Goal: Task Accomplishment & Management: Use online tool/utility

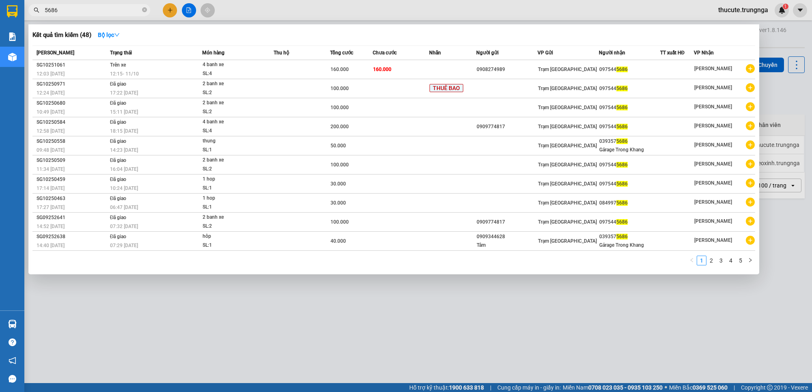
drag, startPoint x: 303, startPoint y: 370, endPoint x: 302, endPoint y: 360, distance: 10.2
click at [303, 368] on div at bounding box center [406, 196] width 812 height 392
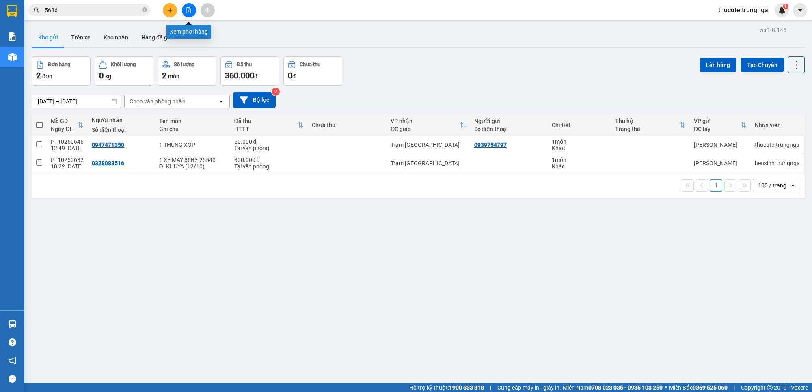
click at [191, 9] on icon "file-add" at bounding box center [189, 10] width 6 height 6
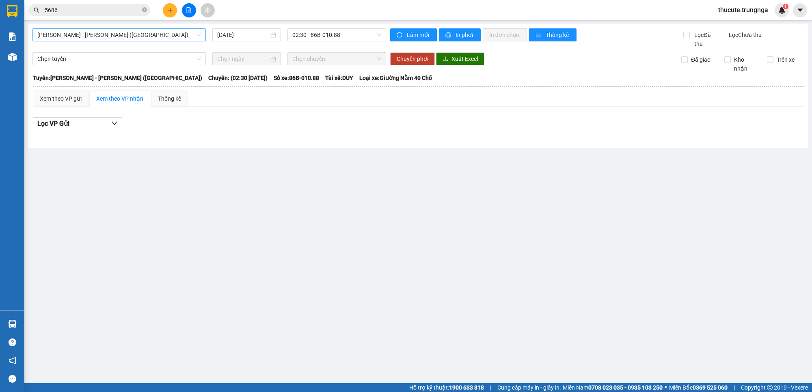
click at [126, 33] on span "[PERSON_NAME] - [PERSON_NAME] ([GEOGRAPHIC_DATA])" at bounding box center [119, 35] width 164 height 12
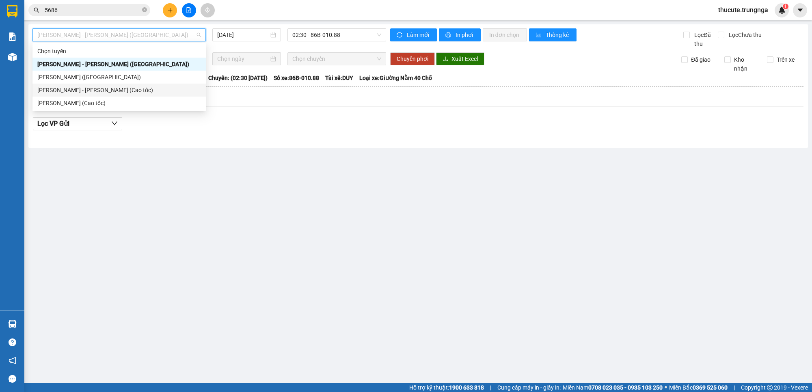
click at [112, 91] on div "[PERSON_NAME] - [PERSON_NAME] (Cao tốc)" at bounding box center [119, 90] width 164 height 9
type input "[DATE]"
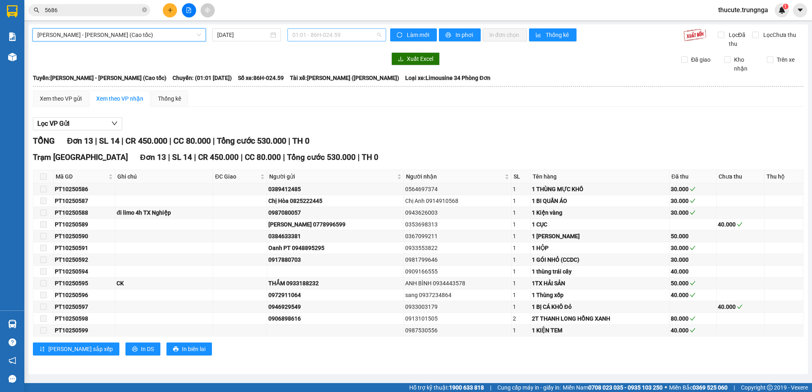
click at [324, 32] on span "01:01 - 86H-024.59" at bounding box center [336, 35] width 89 height 12
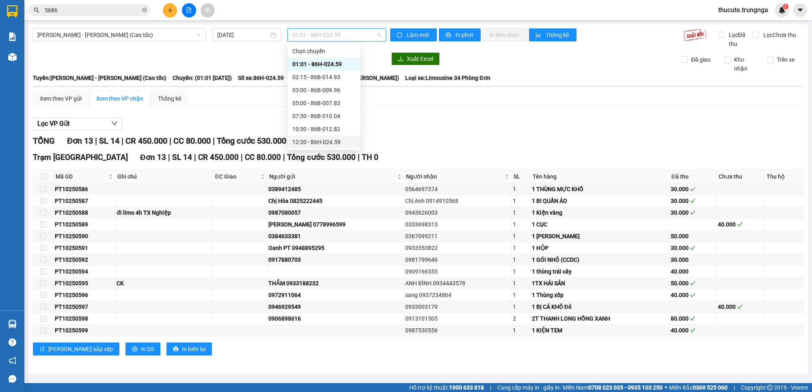
click at [319, 143] on div "12:30 - 86H-024.59" at bounding box center [323, 142] width 63 height 9
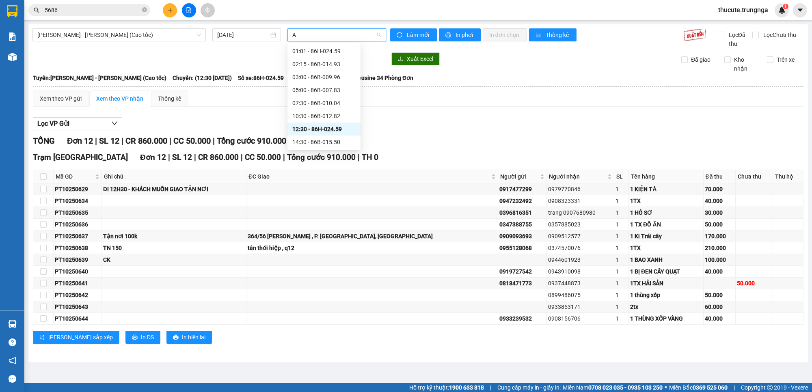
type input "A"
click at [456, 108] on div "Xem theo VP gửi Xem theo VP nhận Thống kê Lọc VP Gửi TỔNG Đơn 12 | SL 12 | CR …" at bounding box center [418, 222] width 771 height 263
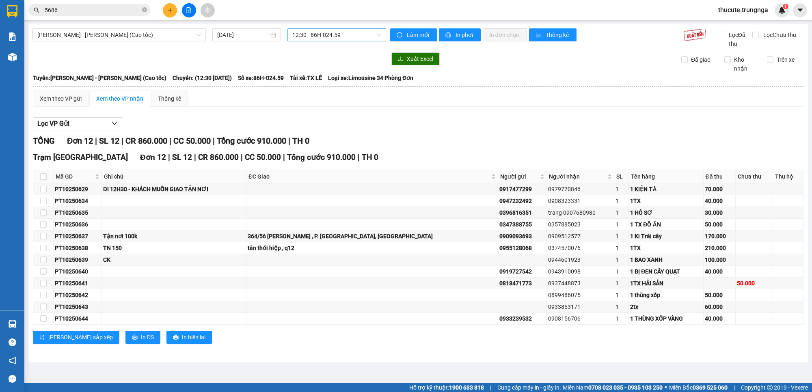
drag, startPoint x: 305, startPoint y: 37, endPoint x: 300, endPoint y: 73, distance: 36.0
click at [305, 38] on span "12:30 - 86H-024.59" at bounding box center [336, 35] width 89 height 12
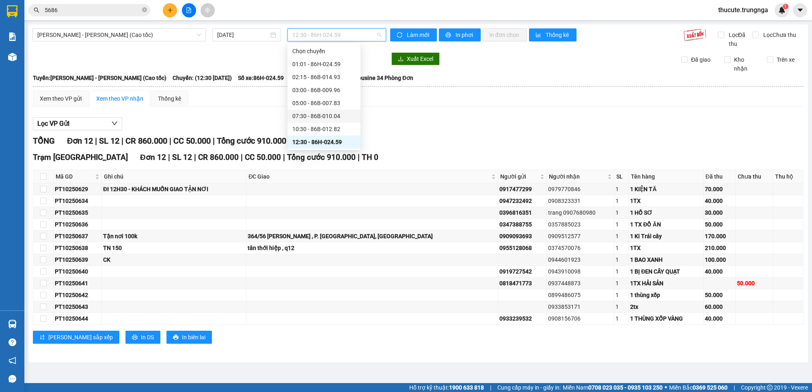
click at [306, 117] on div "07:30 - 86B-010.04" at bounding box center [323, 116] width 63 height 9
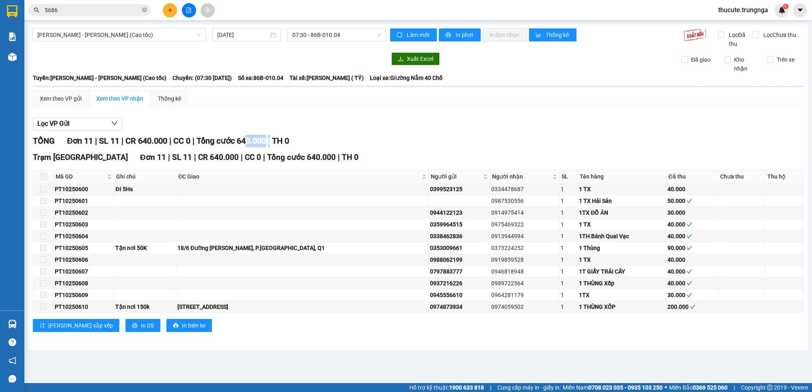
drag, startPoint x: 255, startPoint y: 137, endPoint x: 279, endPoint y: 142, distance: 24.8
click at [279, 142] on div "TỔNG Đơn 11 | SL 11 | CR 640.000 | CC 0 | Tổng cước 640.000 | TH 0" at bounding box center [418, 141] width 771 height 13
click at [332, 29] on span "07:30 - 86B-010.04" at bounding box center [336, 35] width 89 height 12
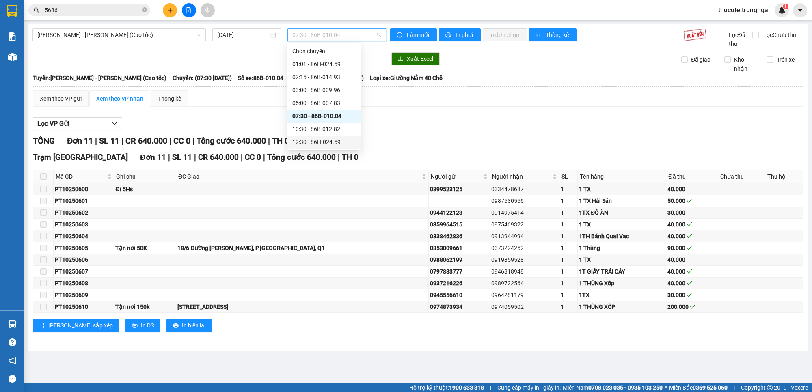
click at [315, 139] on div "12:30 - 86H-024.59" at bounding box center [323, 142] width 63 height 9
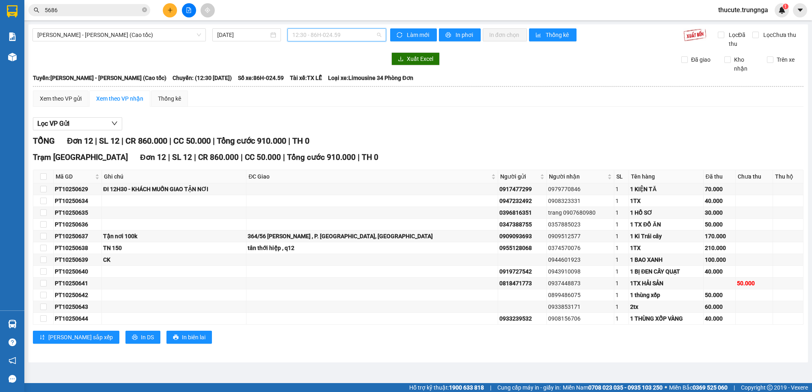
click at [321, 35] on span "12:30 - 86H-024.59" at bounding box center [336, 35] width 89 height 12
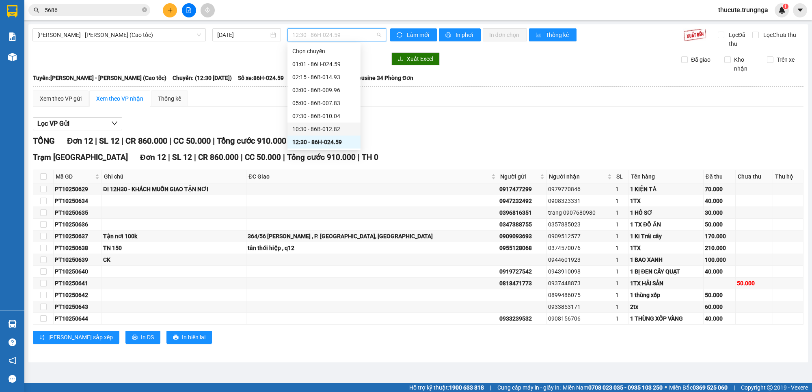
click at [309, 128] on div "10:30 - 86B-012.82" at bounding box center [323, 129] width 63 height 9
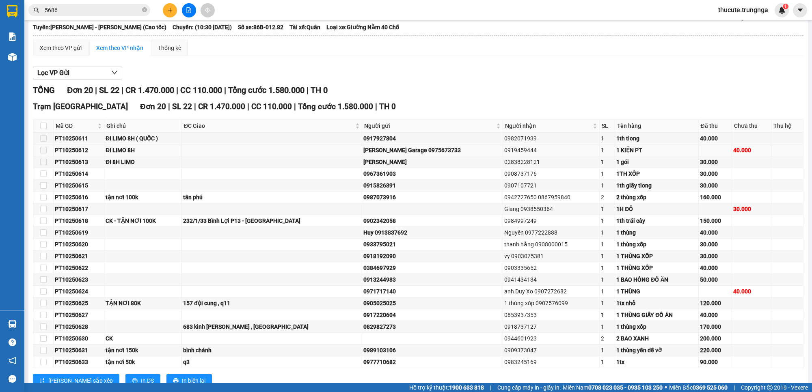
scroll to position [80, 0]
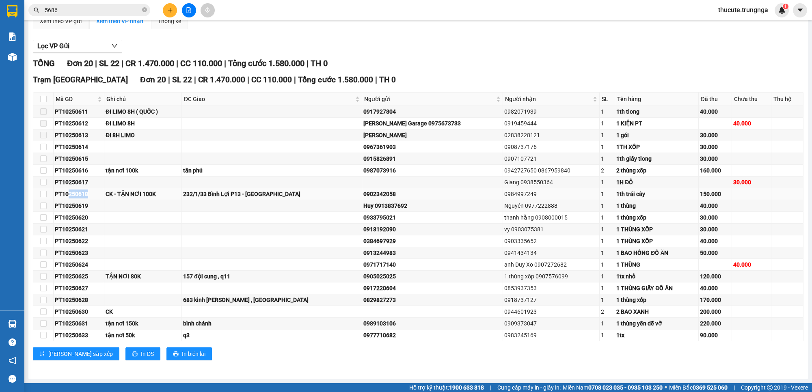
drag, startPoint x: 68, startPoint y: 195, endPoint x: 104, endPoint y: 196, distance: 35.3
click at [103, 196] on div "PT10250618" at bounding box center [79, 194] width 48 height 9
drag, startPoint x: 72, startPoint y: 309, endPoint x: 90, endPoint y: 311, distance: 18.4
click at [90, 311] on div "PT10250630" at bounding box center [79, 311] width 48 height 9
drag, startPoint x: 73, startPoint y: 190, endPoint x: 89, endPoint y: 193, distance: 15.7
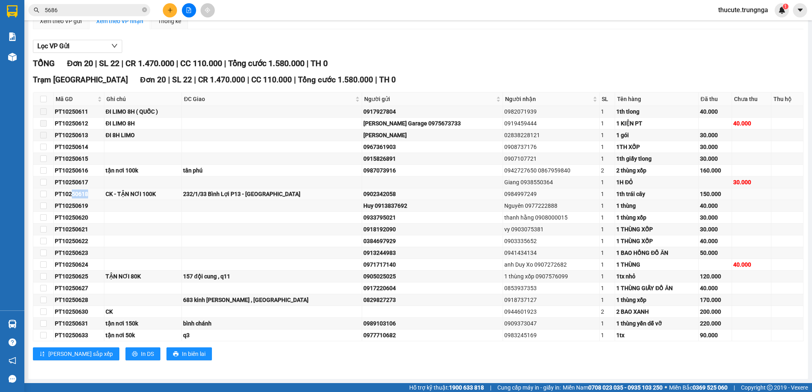
click at [89, 193] on div "PT10250618" at bounding box center [79, 194] width 48 height 9
drag, startPoint x: 73, startPoint y: 313, endPoint x: 94, endPoint y: 315, distance: 20.7
click at [94, 315] on div "PT10250630" at bounding box center [79, 311] width 48 height 9
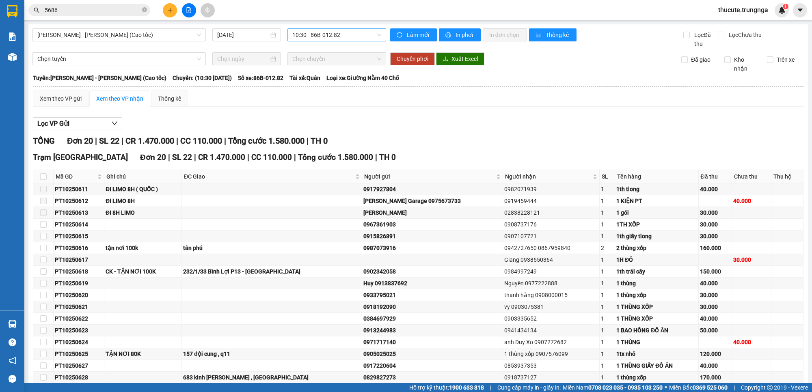
click at [350, 41] on span "10:30 - 86B-012.82" at bounding box center [336, 35] width 89 height 12
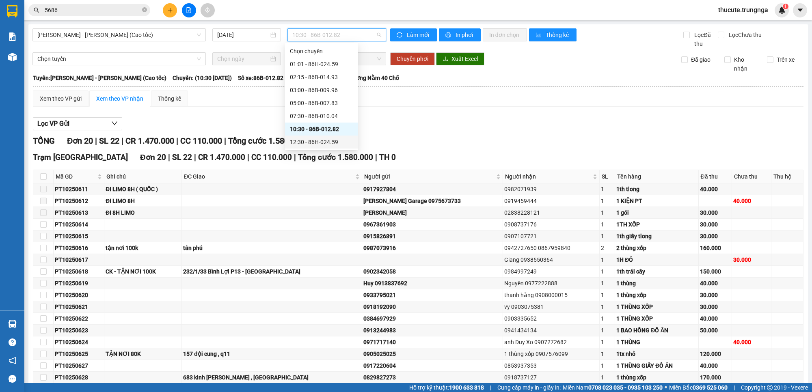
click at [319, 140] on div "12:30 - 86H-024.59" at bounding box center [321, 142] width 63 height 9
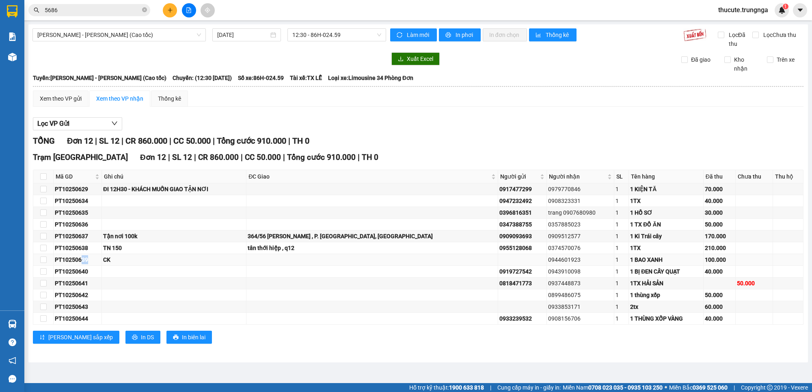
drag, startPoint x: 80, startPoint y: 257, endPoint x: 92, endPoint y: 259, distance: 12.0
click at [92, 259] on div "PT10250639" at bounding box center [77, 259] width 45 height 9
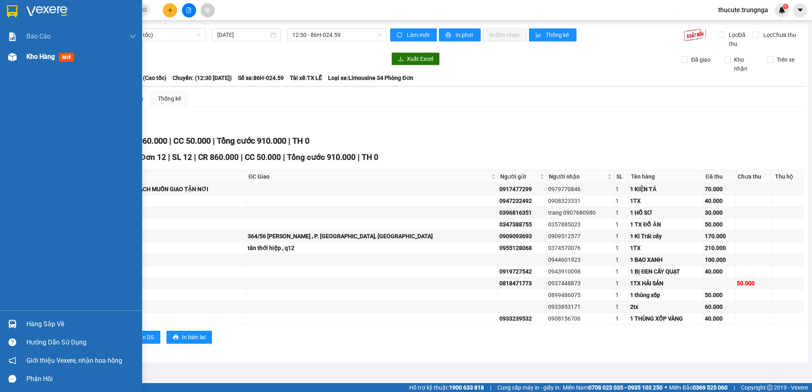
click at [37, 57] on span "Kho hàng" at bounding box center [40, 57] width 28 height 8
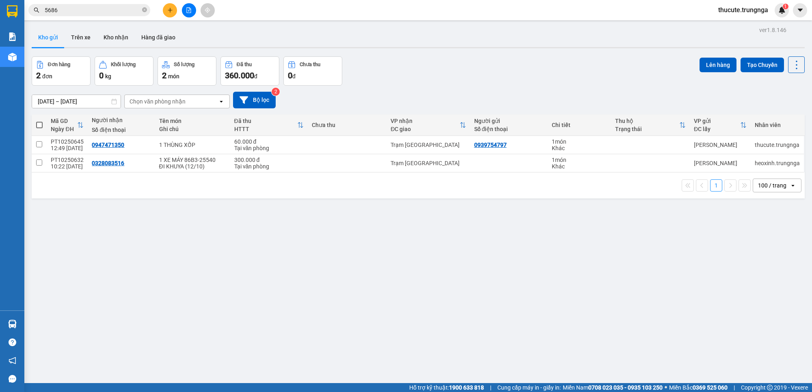
click at [169, 9] on icon "plus" at bounding box center [170, 10] width 6 height 6
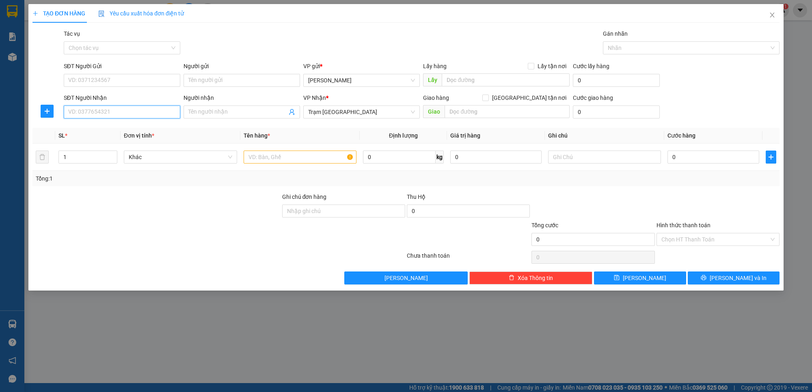
click at [145, 108] on input "SĐT Người Nhận" at bounding box center [122, 112] width 117 height 13
type input "0942732787"
click at [125, 86] on input "SĐT Người Gửi" at bounding box center [122, 80] width 117 height 13
type input "0914036485"
click at [228, 114] on input "Người nhận" at bounding box center [237, 112] width 99 height 9
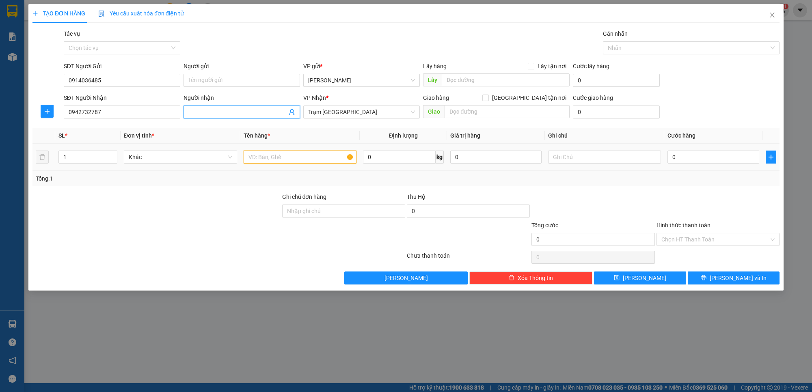
click at [294, 152] on input "text" at bounding box center [300, 157] width 113 height 13
type input "1 Thùng xốp"
click at [677, 159] on input "0" at bounding box center [712, 157] width 91 height 13
type input "4"
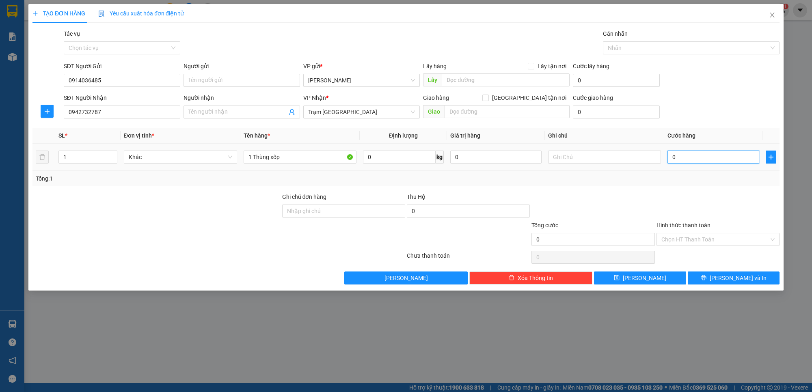
type input "4"
type input "40"
type input "40.000"
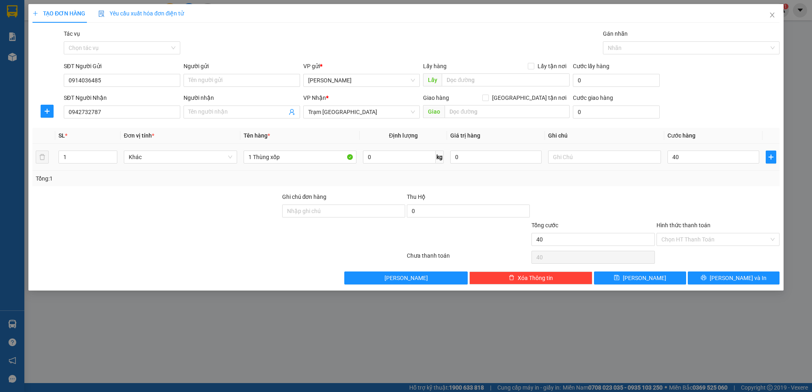
type input "40.000"
click at [676, 167] on td "40.000" at bounding box center [713, 157] width 98 height 27
click at [721, 246] on input "Hình thức thanh toán" at bounding box center [715, 239] width 108 height 12
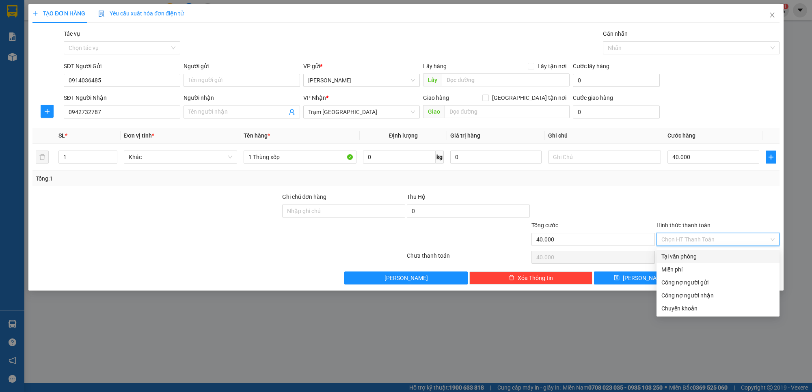
click at [679, 257] on div "Tại văn phòng" at bounding box center [717, 256] width 113 height 9
type input "0"
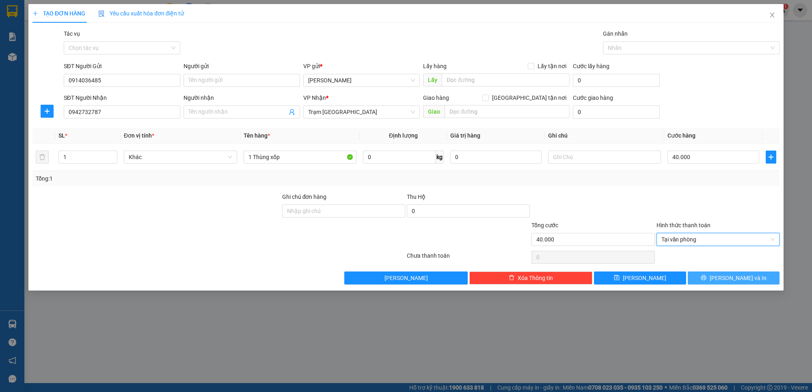
click at [730, 275] on span "[PERSON_NAME] và In" at bounding box center [738, 278] width 57 height 9
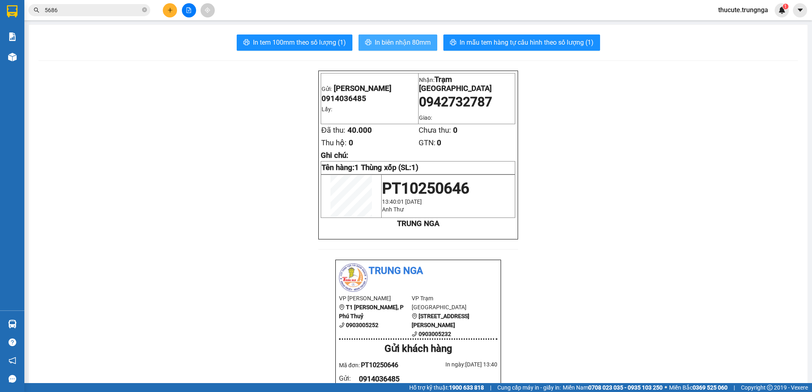
click at [411, 47] on span "In biên nhận 80mm" at bounding box center [403, 42] width 56 height 10
click at [309, 44] on span "In tem 100mm theo số lượng (1)" at bounding box center [299, 42] width 93 height 10
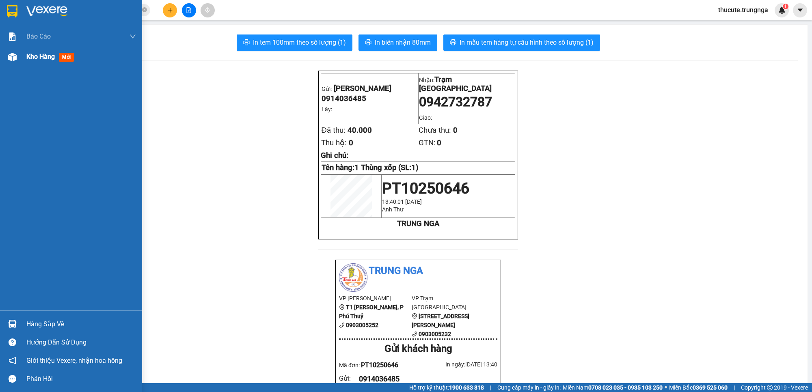
click at [34, 64] on div "Kho hàng mới" at bounding box center [81, 57] width 110 height 20
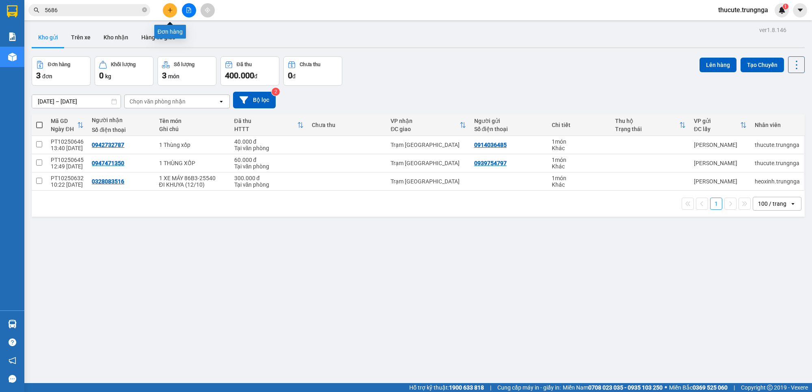
click at [168, 13] on button at bounding box center [170, 10] width 14 height 14
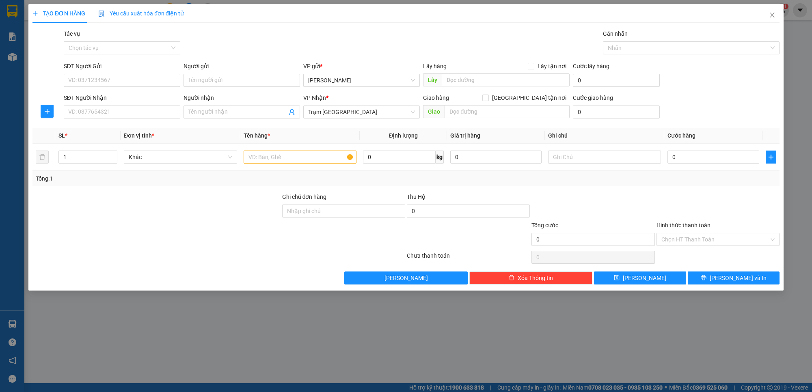
click at [140, 105] on div "SĐT Người Nhận" at bounding box center [122, 99] width 117 height 12
click at [140, 115] on input "SĐT Người Nhận" at bounding box center [122, 112] width 117 height 13
drag, startPoint x: 124, startPoint y: 105, endPoint x: 132, endPoint y: 106, distance: 8.3
click at [128, 105] on div "SĐT Người Nhận" at bounding box center [122, 99] width 117 height 12
click at [132, 106] on input "SĐT Người Nhận" at bounding box center [122, 112] width 117 height 13
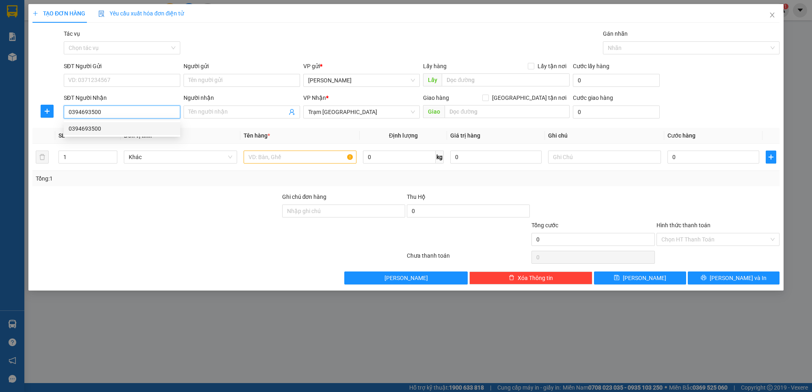
type input "0394693500"
click at [109, 136] on div "0394693500 0394693500" at bounding box center [122, 129] width 117 height 16
click at [108, 130] on th "SL *" at bounding box center [87, 136] width 65 height 16
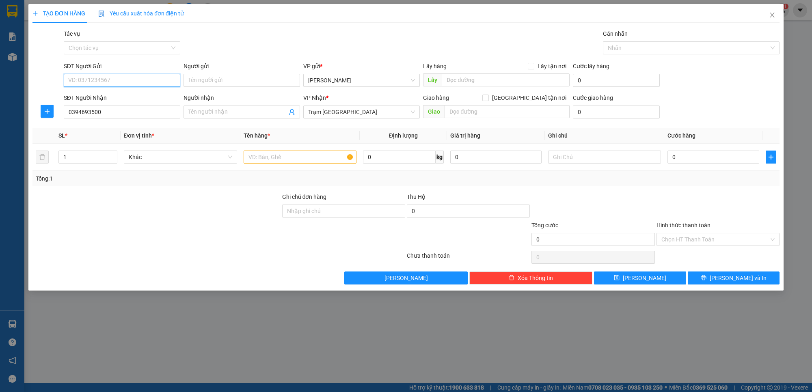
click at [112, 78] on input "SĐT Người Gửi" at bounding box center [122, 80] width 117 height 13
click at [106, 97] on div "0972734841" at bounding box center [122, 97] width 107 height 9
type input "0972734841"
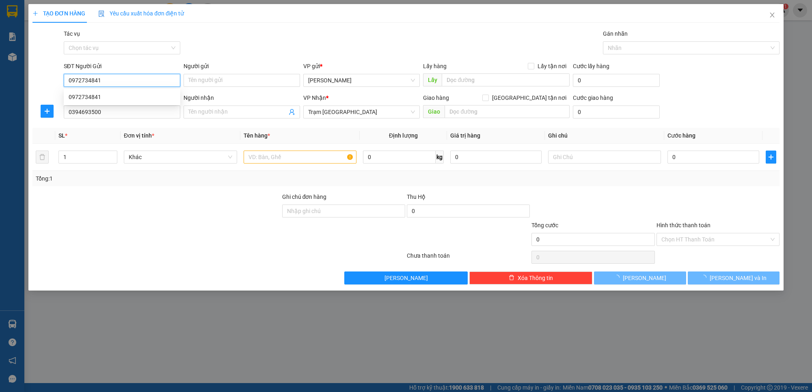
type input "40.000"
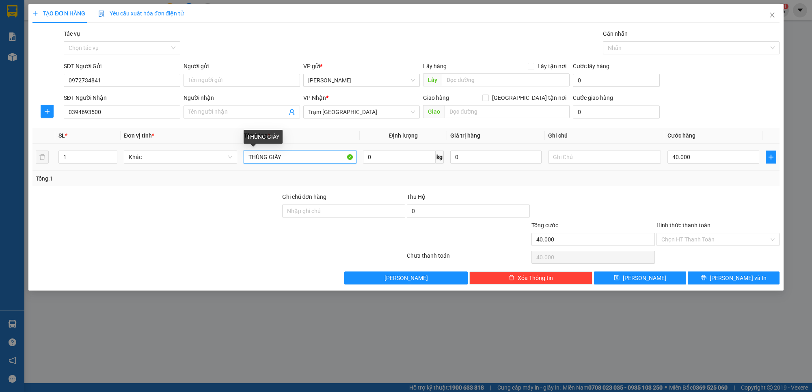
click at [294, 160] on input "THÙNG GIẤY" at bounding box center [300, 157] width 113 height 13
type input "1 bịch xanh"
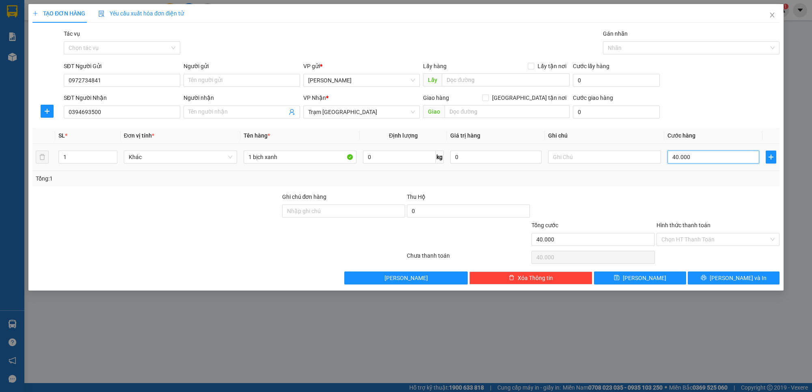
click at [709, 157] on input "40.000" at bounding box center [712, 157] width 91 height 13
type input "3"
type input "30"
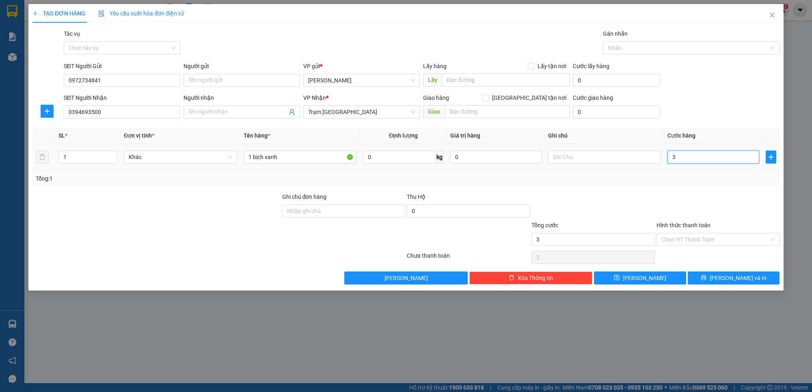
type input "30"
type input "30.000"
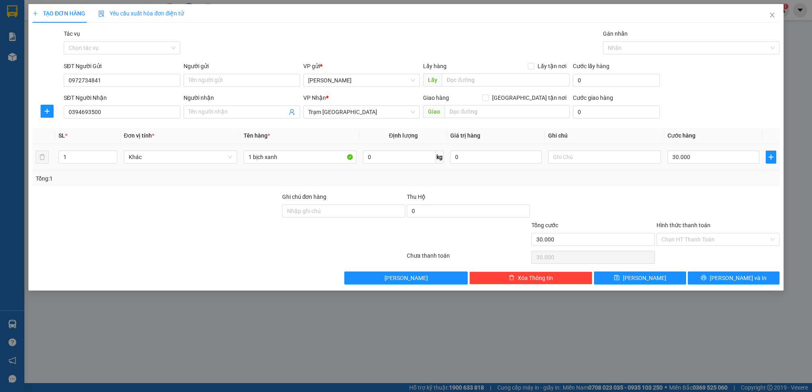
click at [711, 181] on div "Tổng: 1" at bounding box center [406, 178] width 741 height 9
click at [724, 240] on input "Hình thức thanh toán" at bounding box center [715, 239] width 108 height 12
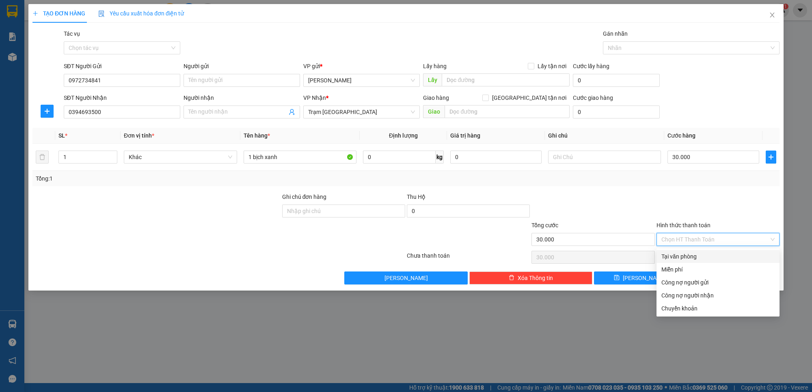
click at [696, 260] on div "Tại văn phòng" at bounding box center [717, 256] width 113 height 9
type input "0"
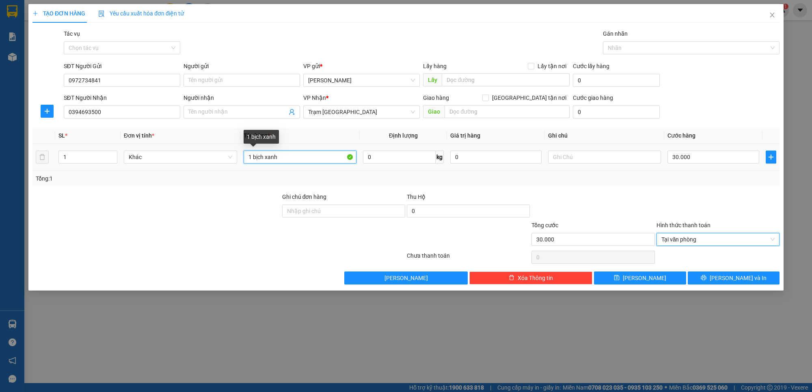
click at [267, 158] on input "1 bịch xanh" at bounding box center [300, 157] width 113 height 13
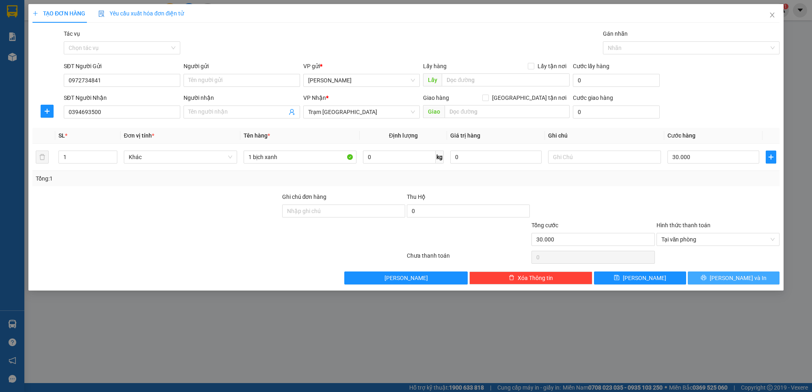
click at [742, 279] on span "[PERSON_NAME] và In" at bounding box center [738, 278] width 57 height 9
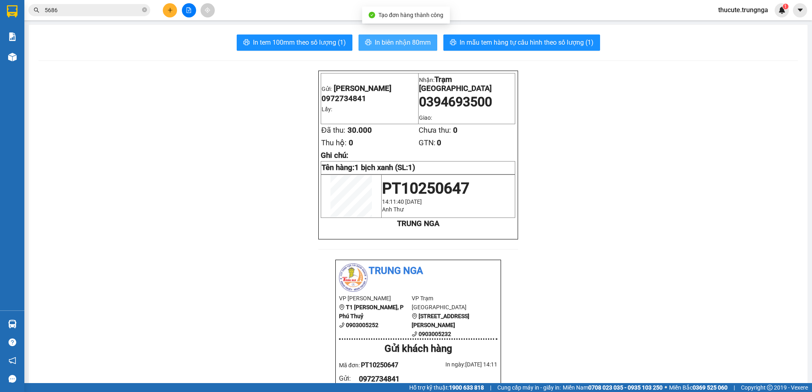
click at [384, 39] on span "In biên nhận 80mm" at bounding box center [403, 42] width 56 height 10
click at [305, 50] on button "In tem 100mm theo số lượng (1)" at bounding box center [295, 43] width 116 height 16
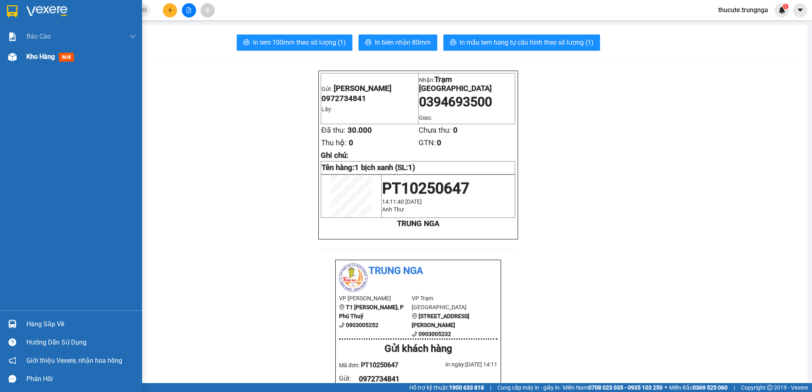
click at [37, 60] on span "Kho hàng" at bounding box center [40, 57] width 28 height 8
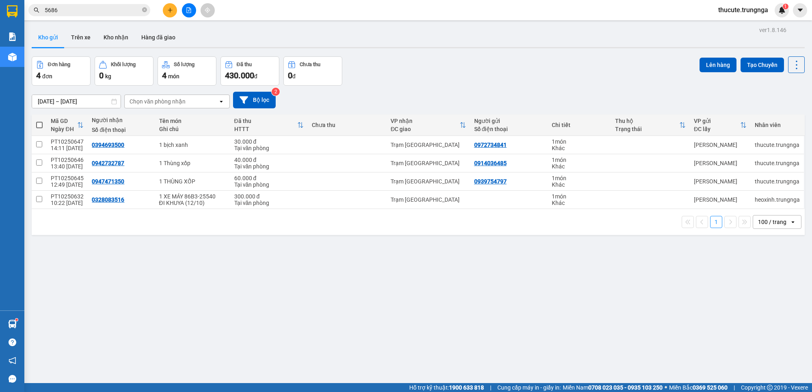
click at [37, 125] on span at bounding box center [39, 125] width 6 height 6
click at [39, 121] on input "checkbox" at bounding box center [39, 121] width 0 height 0
checkbox input "true"
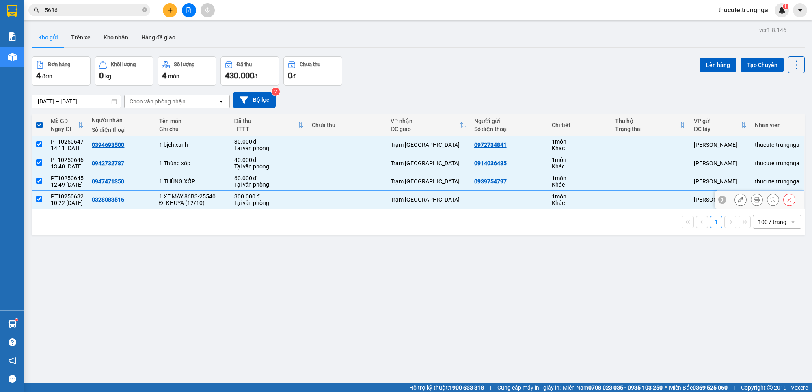
click at [37, 201] on input "checkbox" at bounding box center [39, 199] width 6 height 6
checkbox input "false"
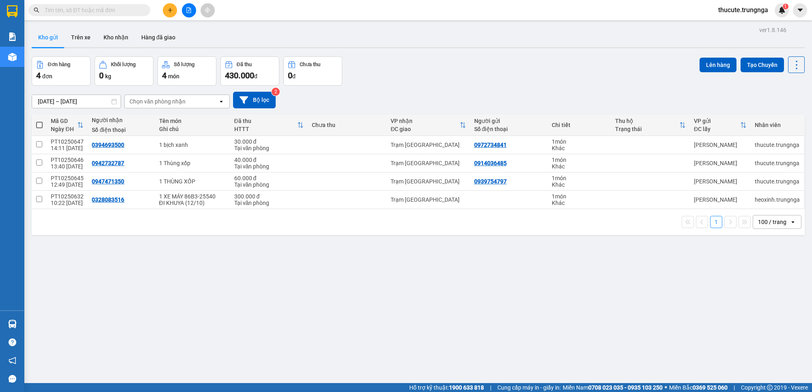
click at [37, 124] on span at bounding box center [39, 125] width 6 height 6
click at [39, 121] on input "checkbox" at bounding box center [39, 121] width 0 height 0
checkbox input "true"
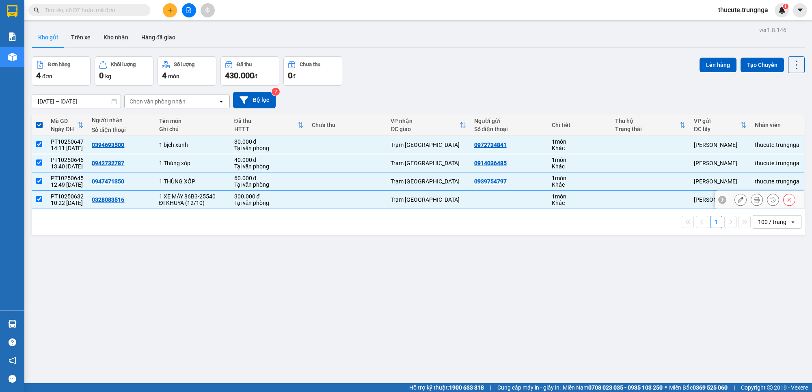
click at [39, 199] on input "checkbox" at bounding box center [39, 199] width 6 height 6
checkbox input "false"
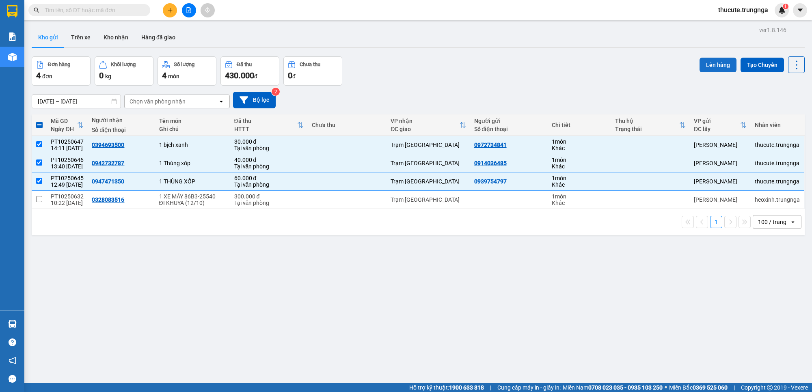
click at [702, 67] on button "Lên hàng" at bounding box center [718, 65] width 37 height 15
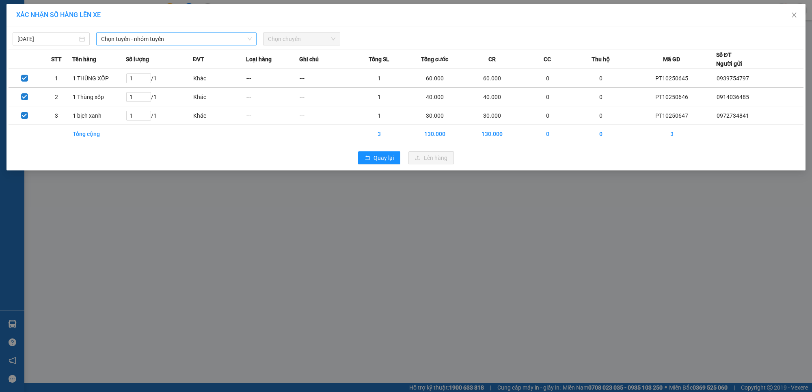
click at [112, 33] on span "Chọn tuyến - nhóm tuyến" at bounding box center [176, 39] width 151 height 12
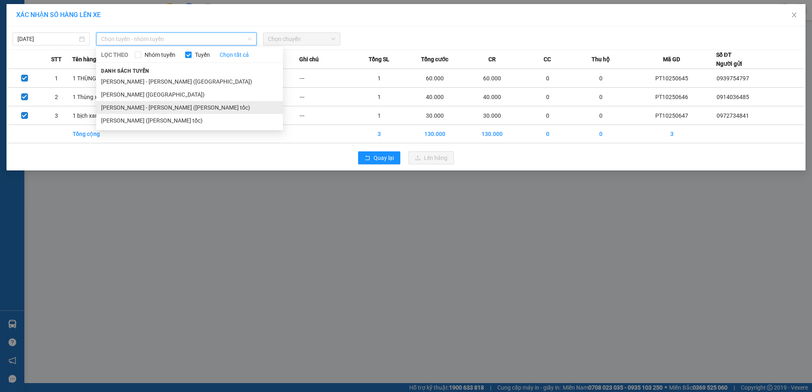
click at [157, 108] on li "[PERSON_NAME] - [PERSON_NAME] (Cao tốc)" at bounding box center [189, 107] width 187 height 13
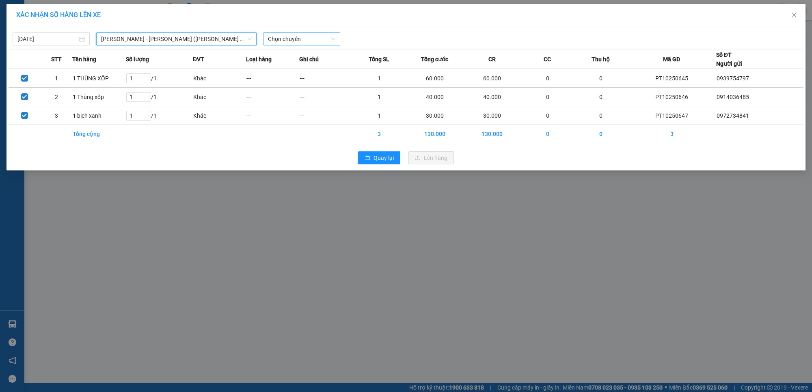
click at [289, 40] on span "Chọn chuyến" at bounding box center [301, 39] width 67 height 12
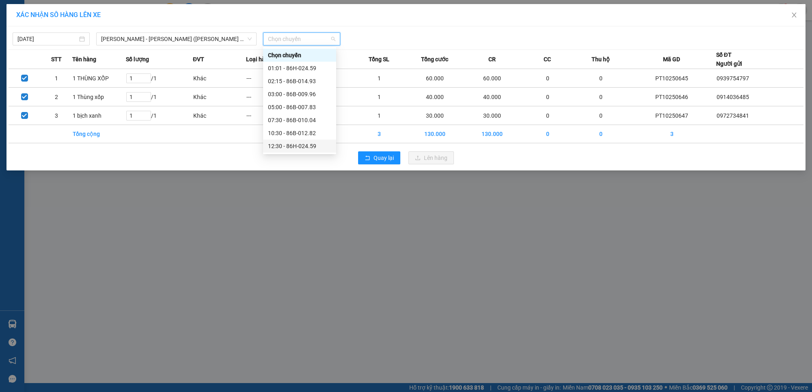
scroll to position [26, 0]
click at [293, 131] on div "14:30 - 86B-015.50" at bounding box center [299, 133] width 63 height 9
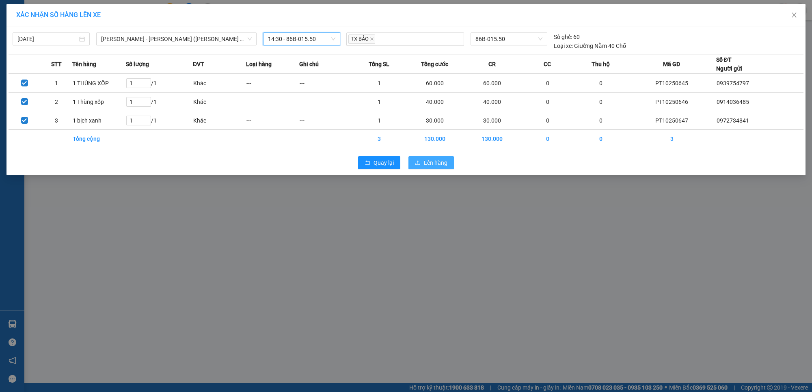
click at [422, 161] on button "Lên hàng" at bounding box center [430, 162] width 45 height 13
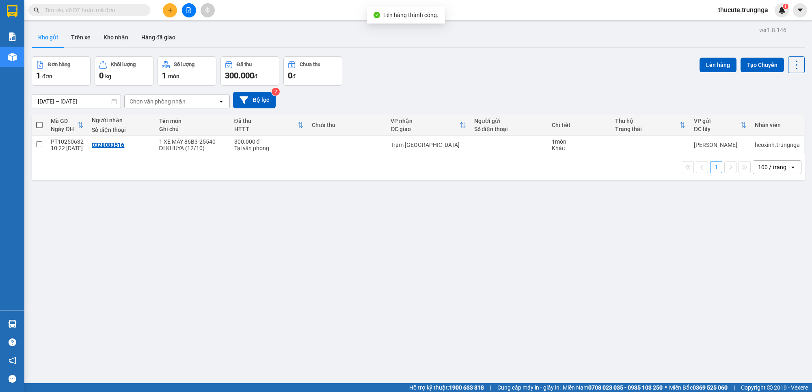
click at [192, 15] on button at bounding box center [189, 10] width 14 height 14
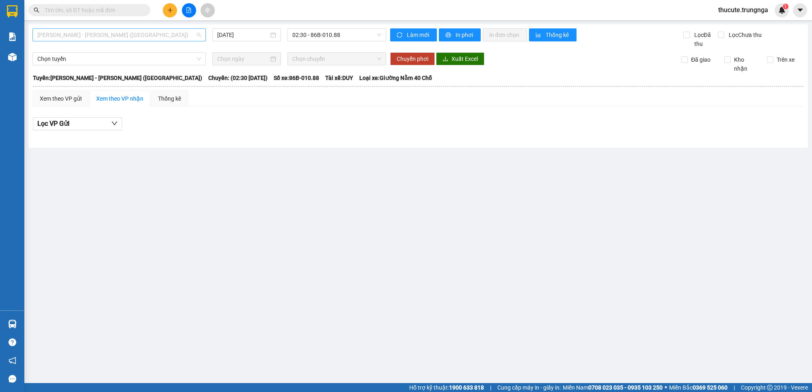
click at [148, 35] on span "[PERSON_NAME] - [PERSON_NAME] ([GEOGRAPHIC_DATA])" at bounding box center [119, 35] width 164 height 12
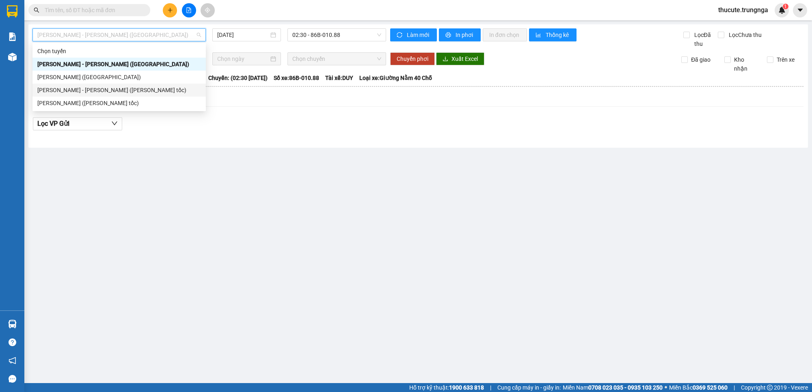
click at [107, 88] on div "[PERSON_NAME] - [PERSON_NAME] (Cao tốc)" at bounding box center [119, 90] width 164 height 9
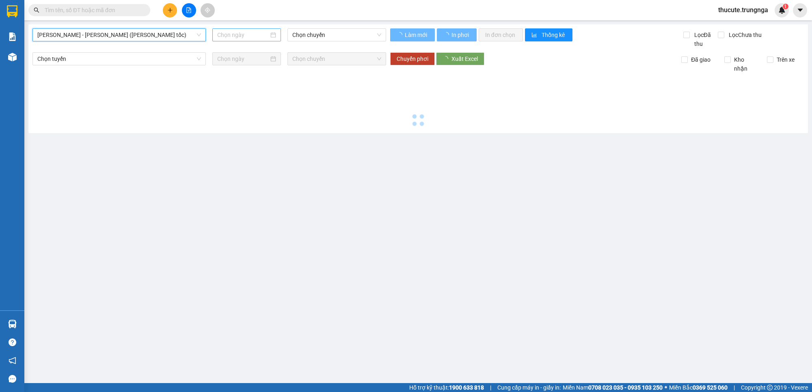
type input "[DATE]"
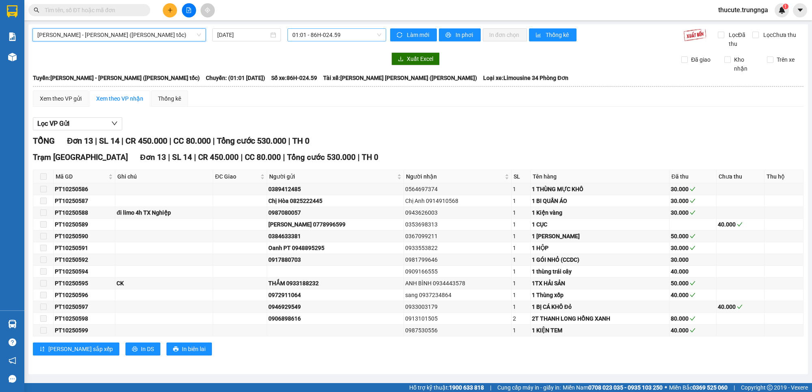
click at [307, 32] on span "01:01 - 86H-024.59" at bounding box center [336, 35] width 89 height 12
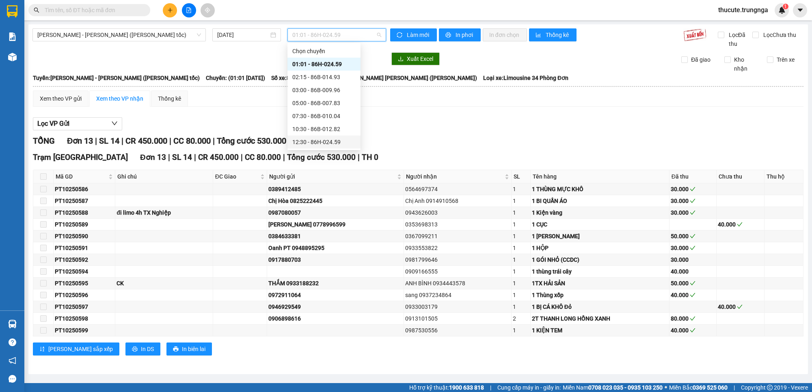
scroll to position [26, 0]
click at [311, 127] on div "14:30 - 86B-015.50" at bounding box center [323, 129] width 63 height 9
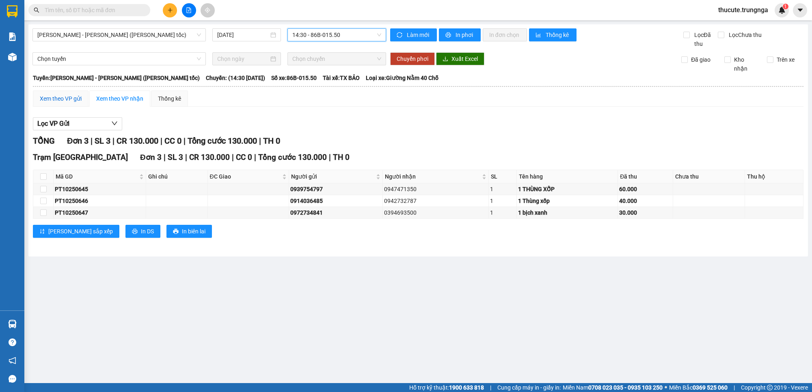
click at [69, 99] on div "Xem theo VP gửi" at bounding box center [61, 98] width 42 height 9
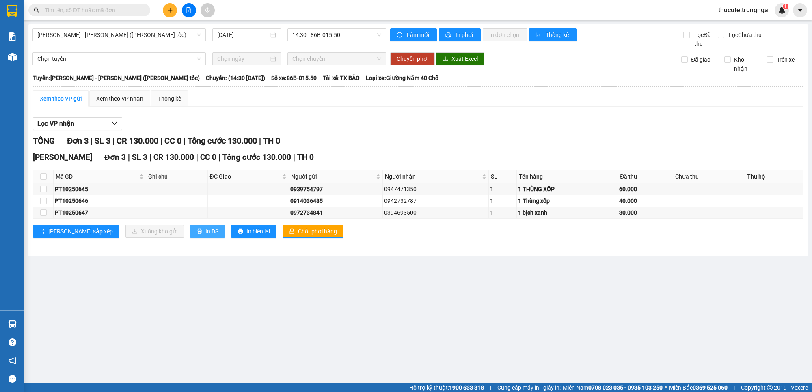
click at [190, 233] on button "In DS" at bounding box center [207, 231] width 35 height 13
click at [319, 32] on span "14:30 - 86B-015.50" at bounding box center [336, 35] width 89 height 12
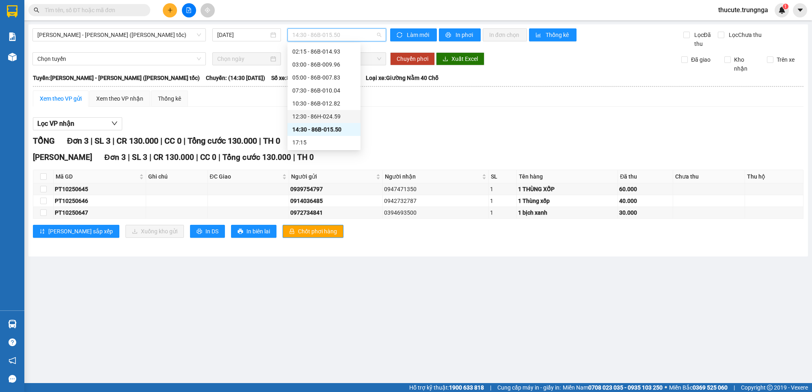
click at [521, 121] on div "Lọc VP nhận" at bounding box center [418, 123] width 771 height 13
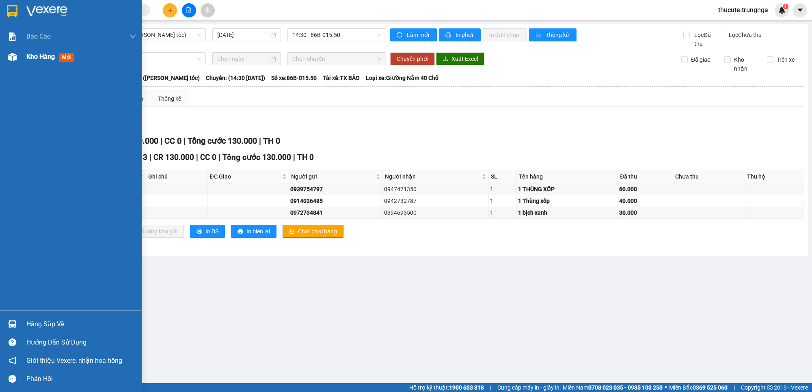
click at [14, 56] on img at bounding box center [12, 57] width 9 height 9
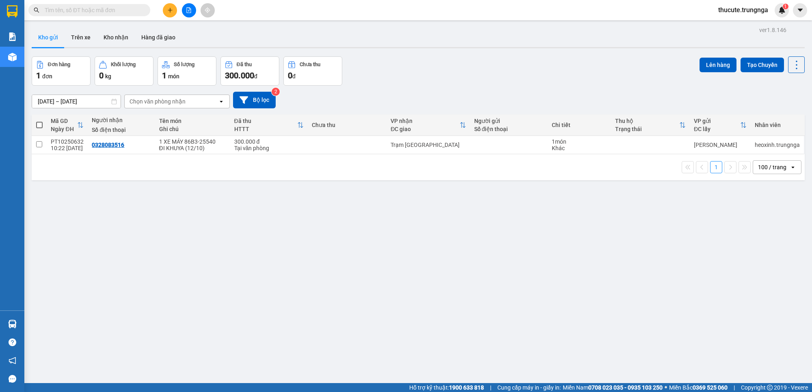
click at [749, 11] on span "thucute.trungnga" at bounding box center [743, 10] width 63 height 10
click at [736, 25] on span "Đăng xuất" at bounding box center [746, 25] width 47 height 9
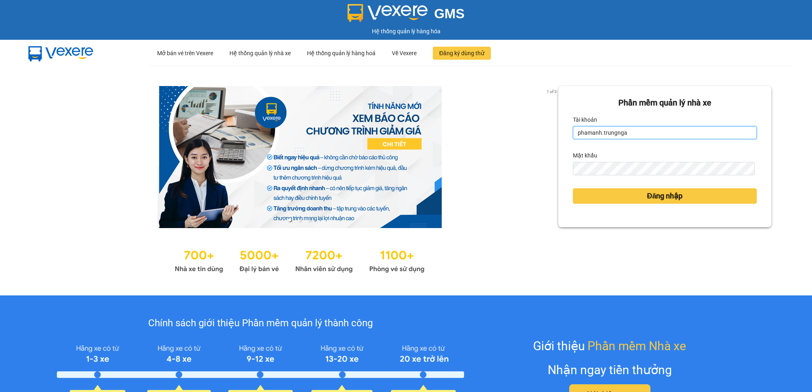
click at [577, 132] on input "phamanh.trungnga" at bounding box center [665, 132] width 184 height 13
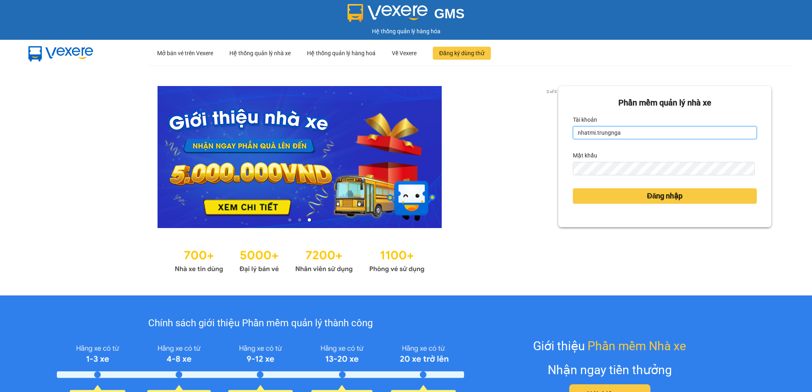
type input "nhatmi.trungnga"
click at [593, 178] on form "Phần mềm quản lý nhà xe Tài khoản nhatmi.trungnga Mật khẩu Đăng nhập" at bounding box center [665, 157] width 184 height 120
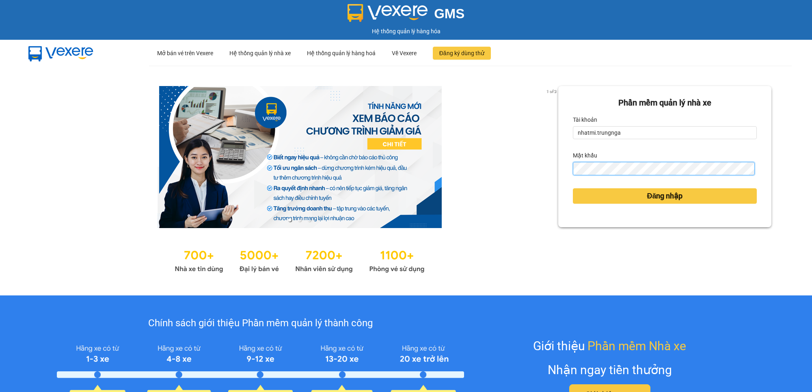
click at [573, 188] on button "Đăng nhập" at bounding box center [665, 195] width 184 height 15
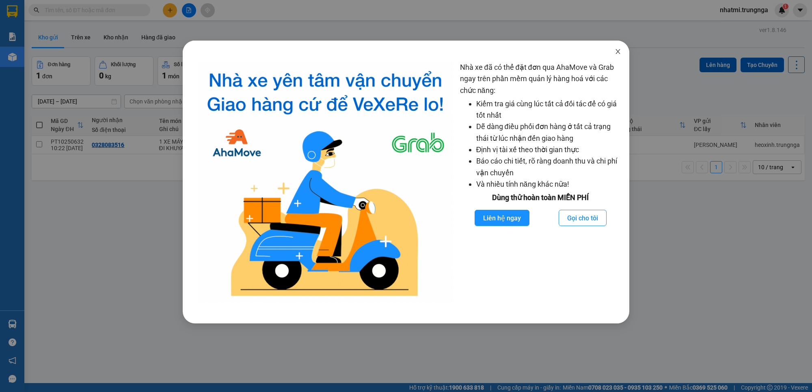
click at [619, 52] on icon "close" at bounding box center [618, 51] width 6 height 6
